Goal: Find specific page/section: Find specific page/section

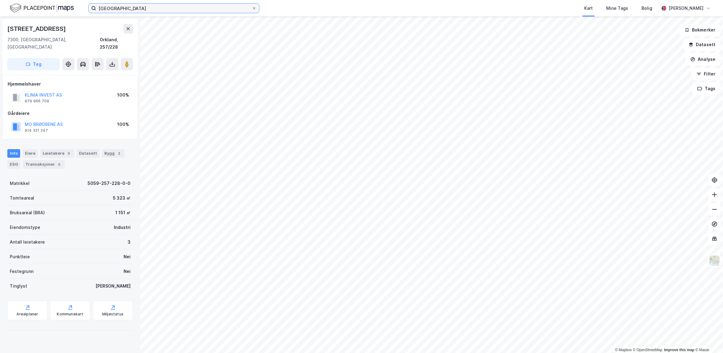
click at [152, 6] on input "[GEOGRAPHIC_DATA]" at bounding box center [174, 8] width 156 height 9
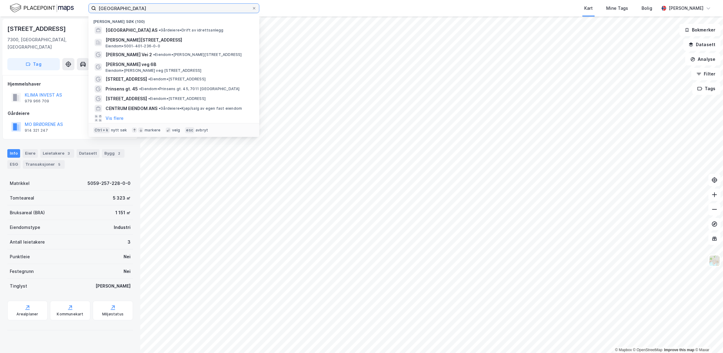
drag, startPoint x: 152, startPoint y: 6, endPoint x: 60, endPoint y: 20, distance: 93.2
click at [60, 20] on div "[GEOGRAPHIC_DATA] Nylige søk (100) [GEOGRAPHIC_DATA] AS • Gårdeiere • Drift av …" at bounding box center [361, 176] width 723 height 353
type input "[PERSON_NAME] eiendom"
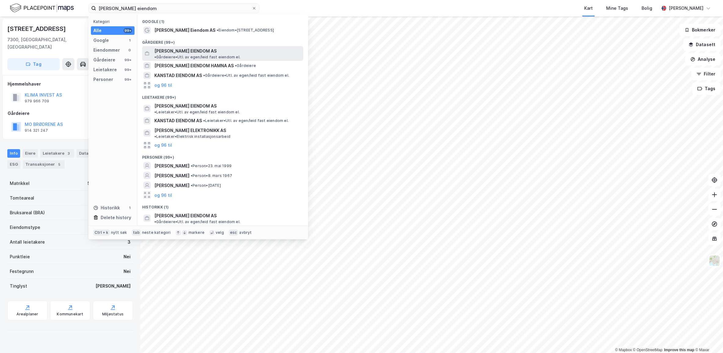
click at [189, 53] on span "[PERSON_NAME] EIENDOM AS" at bounding box center [185, 50] width 62 height 7
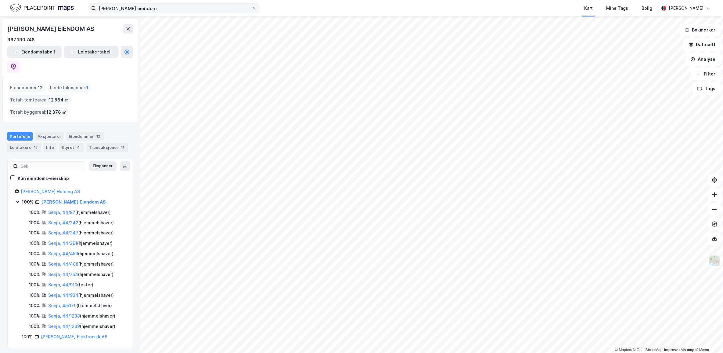
click at [252, 11] on label "[PERSON_NAME] eiendom" at bounding box center [174, 8] width 171 height 10
click at [252, 11] on input "[PERSON_NAME] eiendom" at bounding box center [174, 8] width 156 height 9
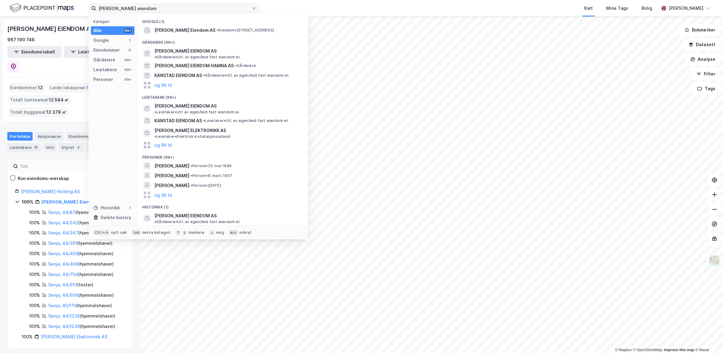
click at [257, 8] on label "[PERSON_NAME] eiendom" at bounding box center [174, 8] width 171 height 10
click at [252, 8] on input "[PERSON_NAME] eiendom" at bounding box center [174, 8] width 156 height 9
click at [254, 8] on icon at bounding box center [254, 8] width 2 height 2
click at [252, 8] on input "[PERSON_NAME] eiendom" at bounding box center [174, 8] width 156 height 9
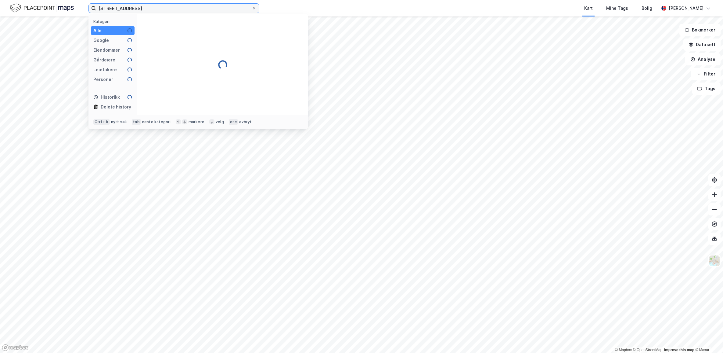
type input "[STREET_ADDRESS]"
